Goal: Task Accomplishment & Management: Use online tool/utility

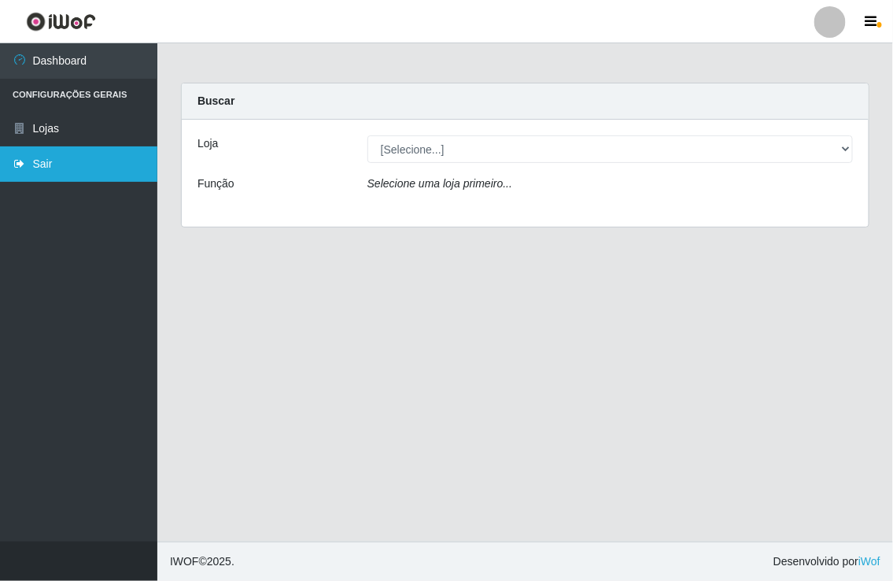
click at [110, 161] on link "Sair" at bounding box center [78, 163] width 157 height 35
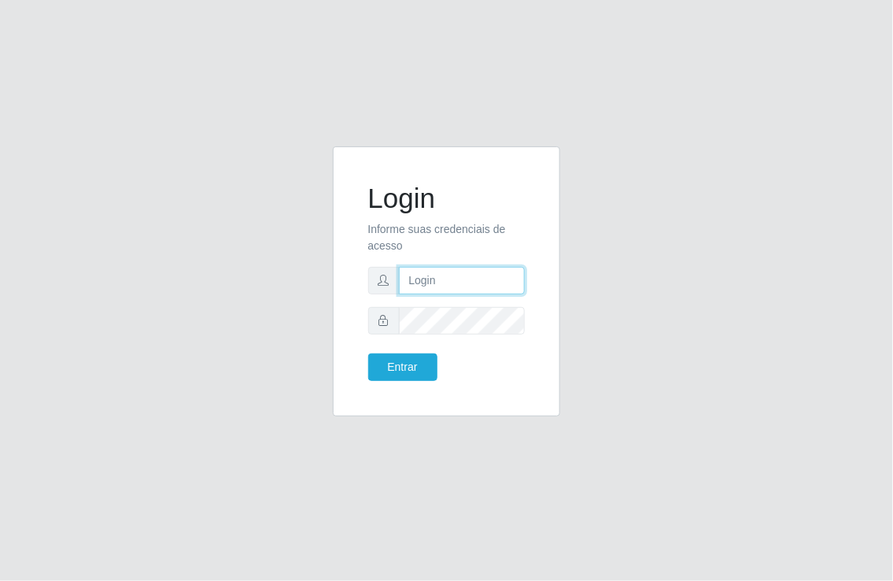
click at [438, 279] on input "text" at bounding box center [462, 281] width 127 height 28
type input "[EMAIL_ADDRESS][DOMAIN_NAME]"
click at [368, 353] on button "Entrar" at bounding box center [402, 367] width 69 height 28
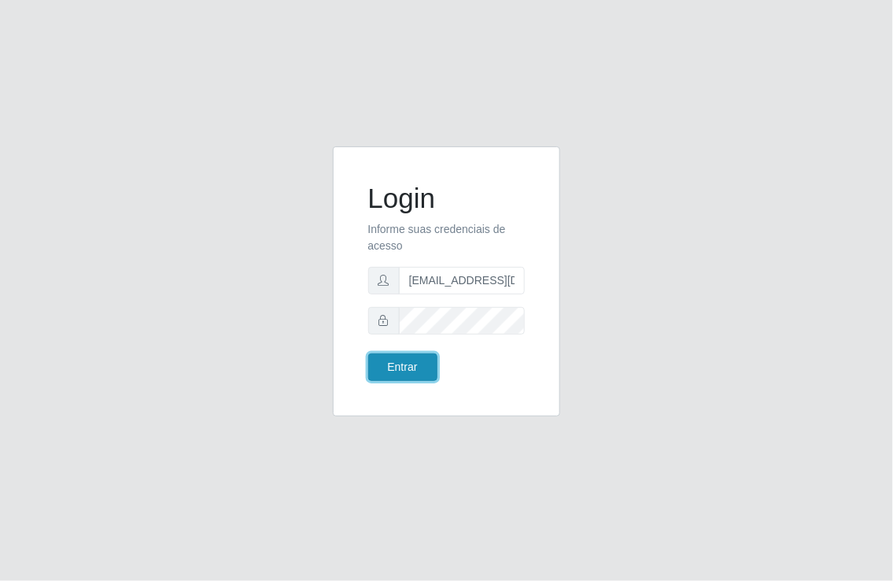
click at [407, 368] on button "Entrar" at bounding box center [402, 367] width 69 height 28
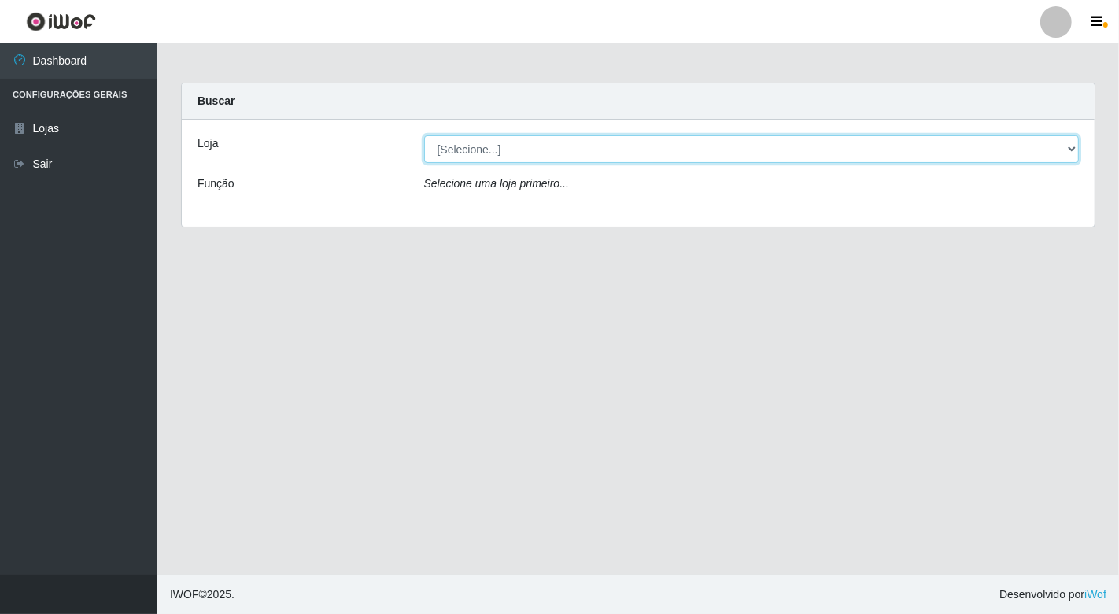
click at [892, 145] on select "[Selecione...] Nordestão - [GEOGRAPHIC_DATA]" at bounding box center [752, 149] width 656 height 28
select select "454"
click at [424, 135] on select "[Selecione...] Nordestão - [GEOGRAPHIC_DATA]" at bounding box center [752, 149] width 656 height 28
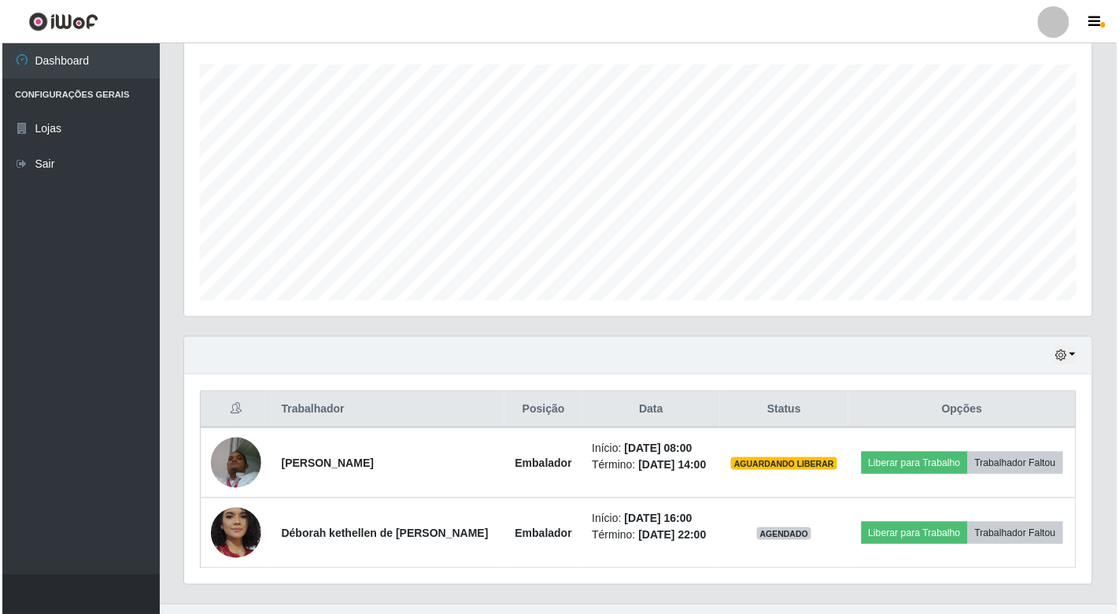
scroll to position [292, 0]
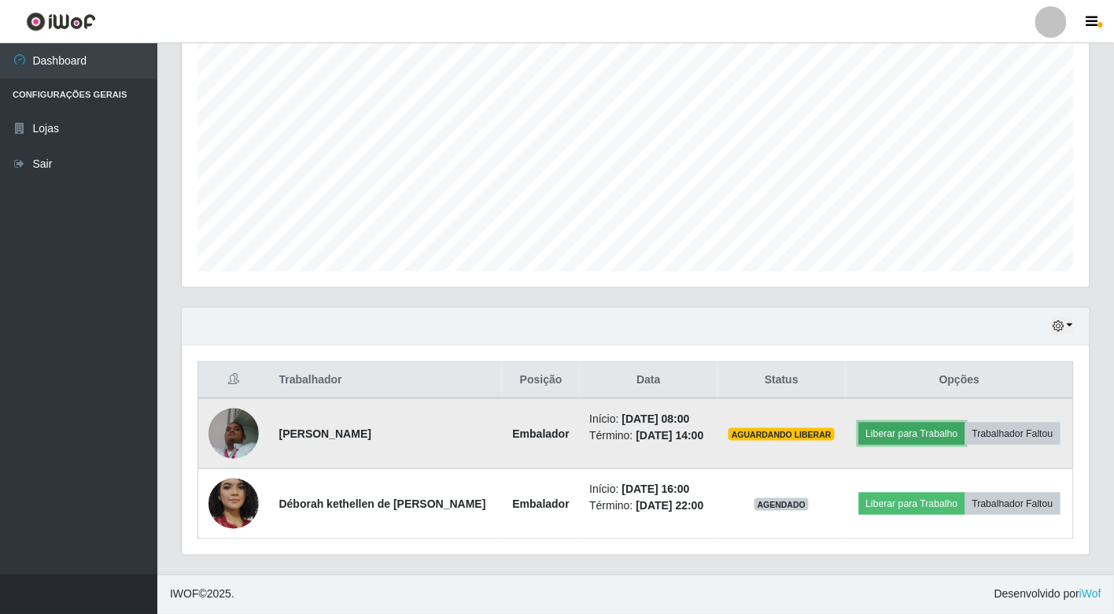
click at [892, 423] on button "Liberar para Trabalho" at bounding box center [912, 434] width 106 height 22
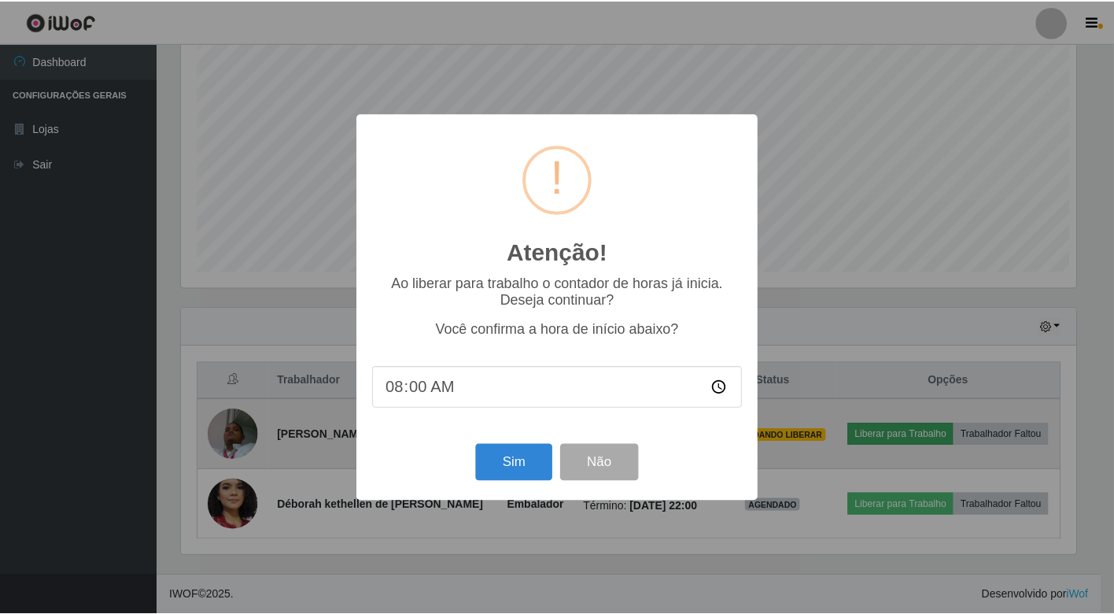
scroll to position [326, 899]
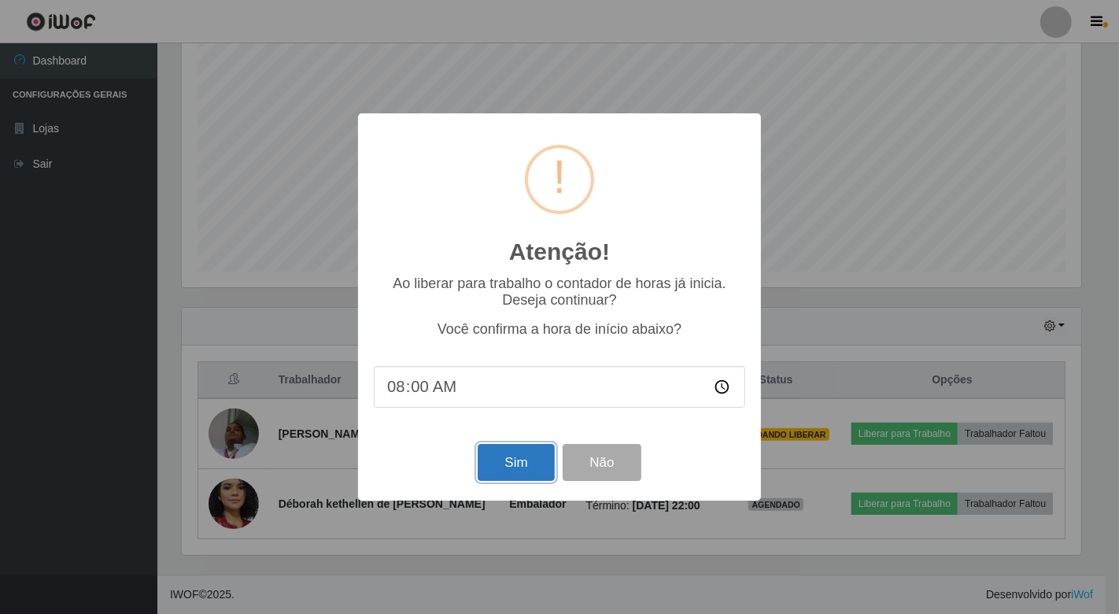
click at [537, 473] on button "Sim" at bounding box center [516, 462] width 76 height 37
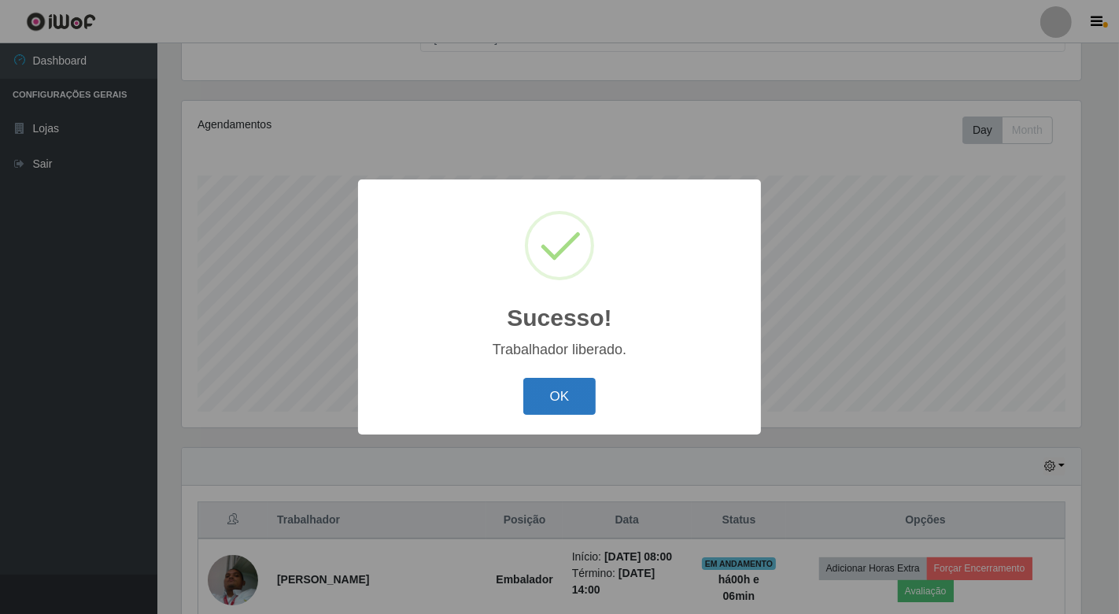
click at [541, 391] on button "OK" at bounding box center [559, 396] width 73 height 37
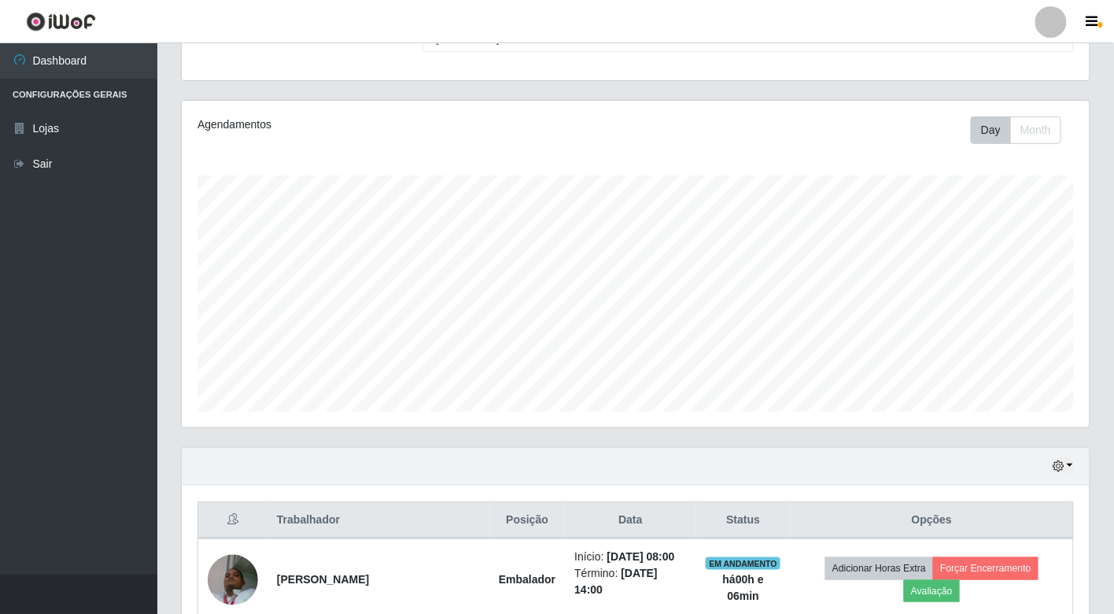
scroll to position [316, 0]
